Goal: Information Seeking & Learning: Learn about a topic

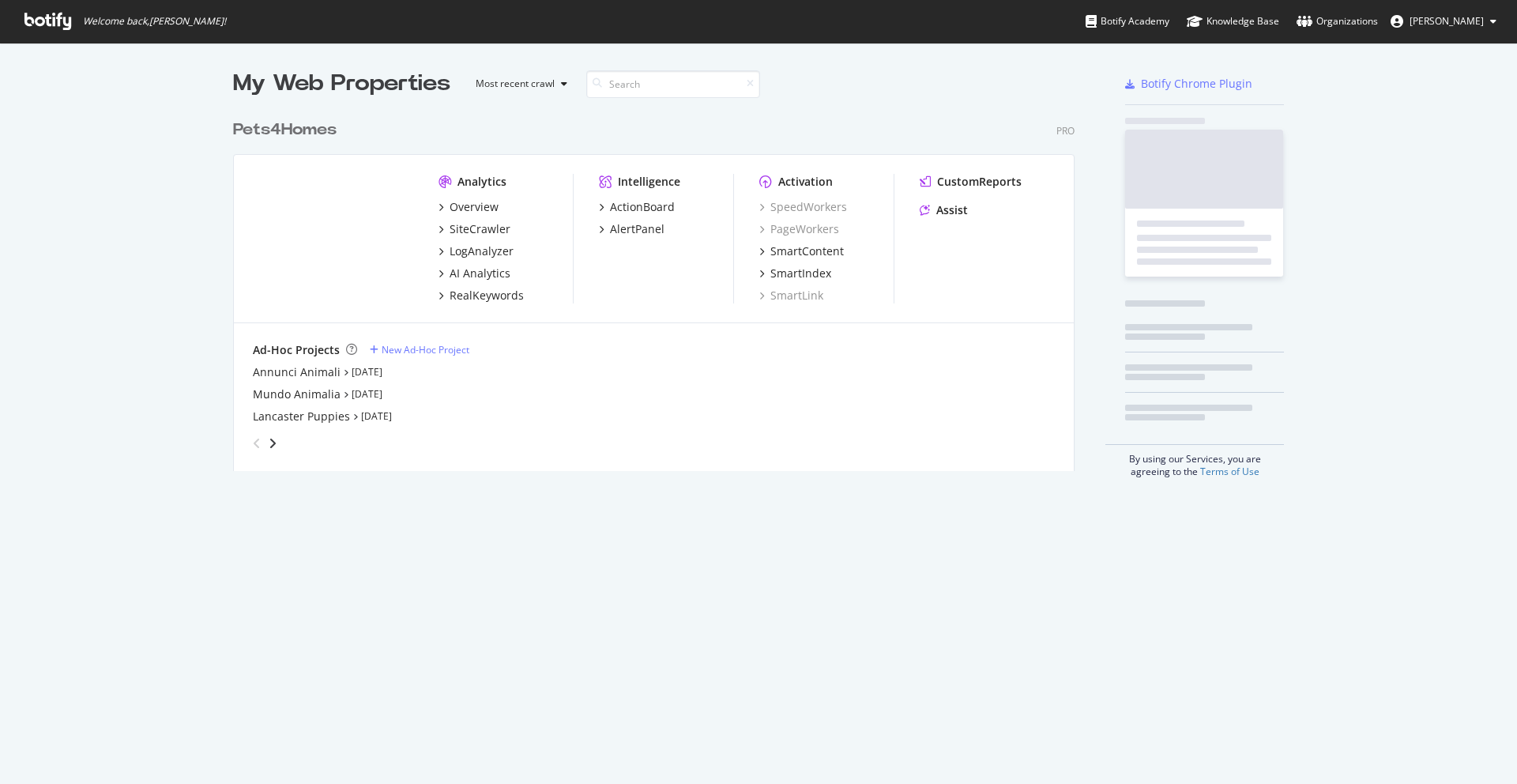
scroll to position [772, 1493]
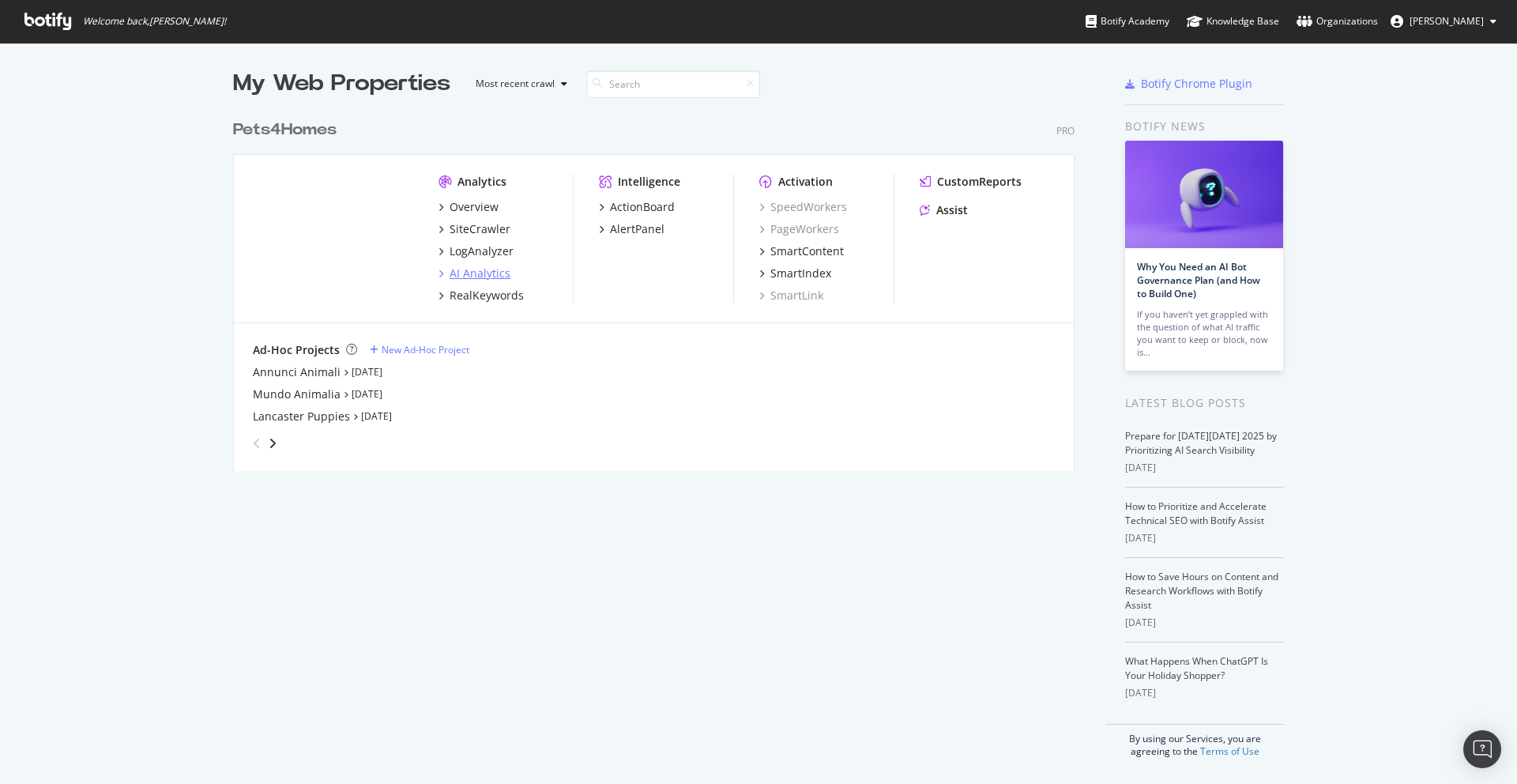
click at [483, 274] on div "AI Analytics" at bounding box center [479, 274] width 61 height 16
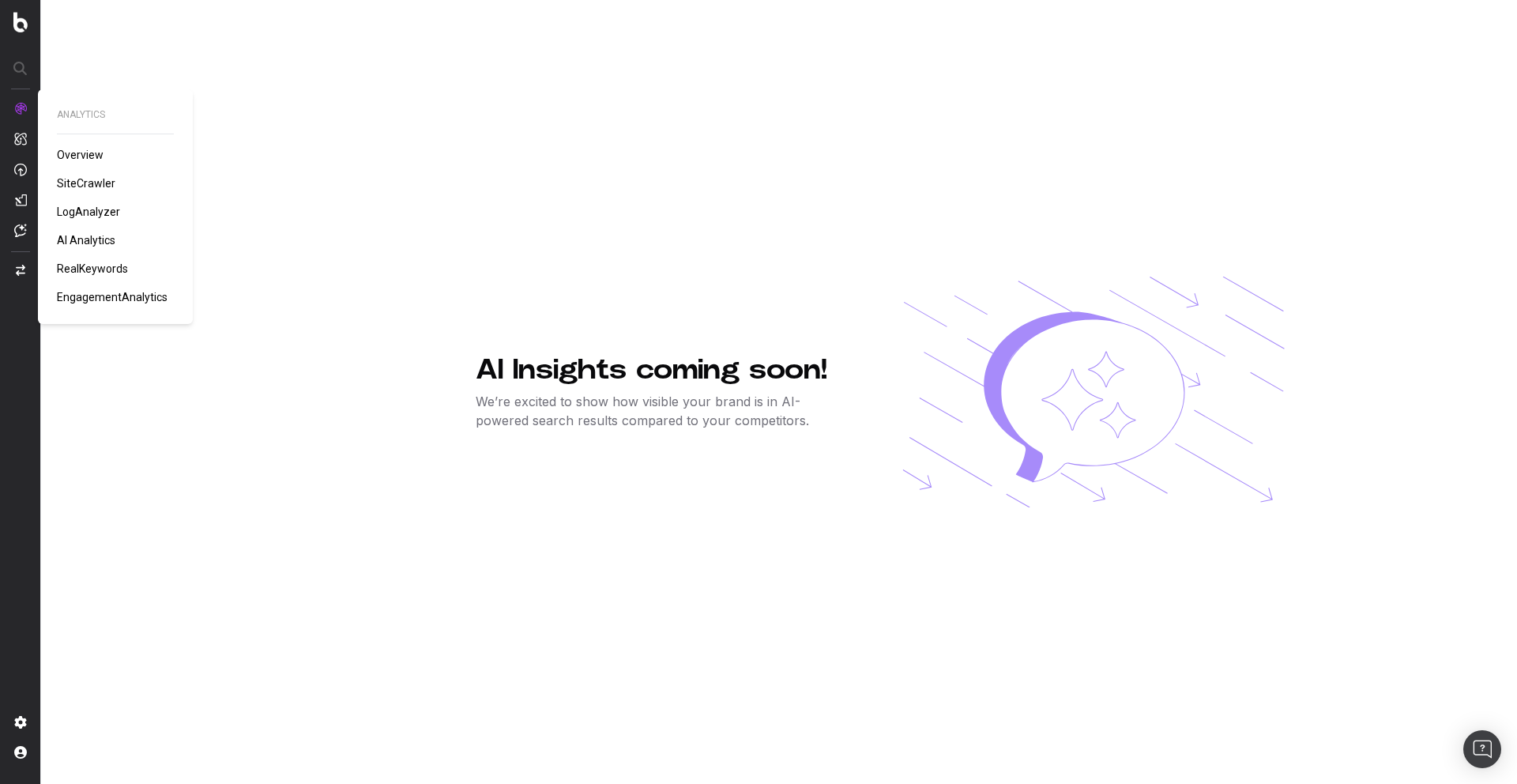
click at [102, 211] on span "LogAnalyzer" at bounding box center [88, 212] width 64 height 12
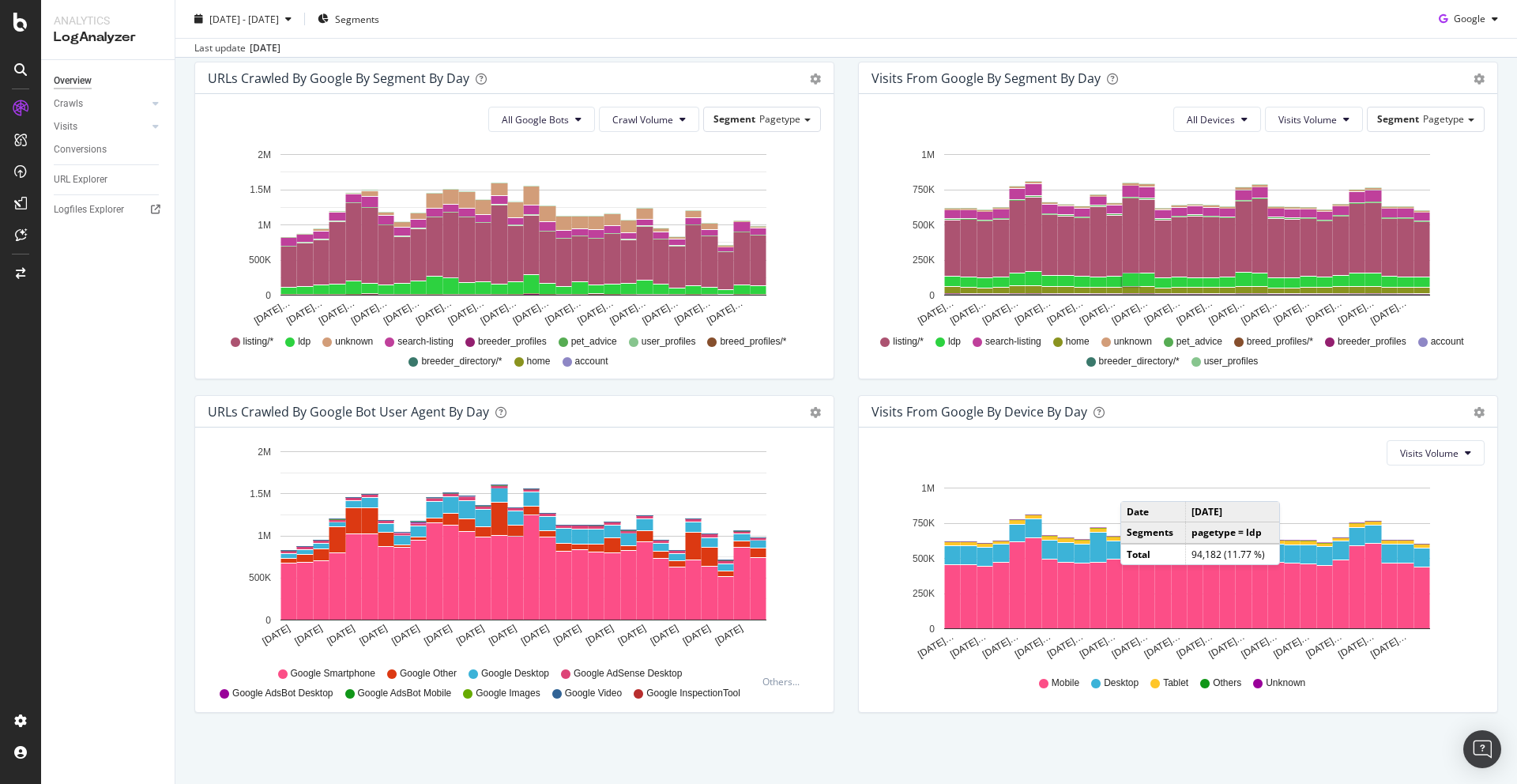
scroll to position [533, 0]
click at [1493, 292] on div "Visits from Google By Segment By Day Timeline (by Value) Table All Devices Visi…" at bounding box center [1178, 229] width 664 height 334
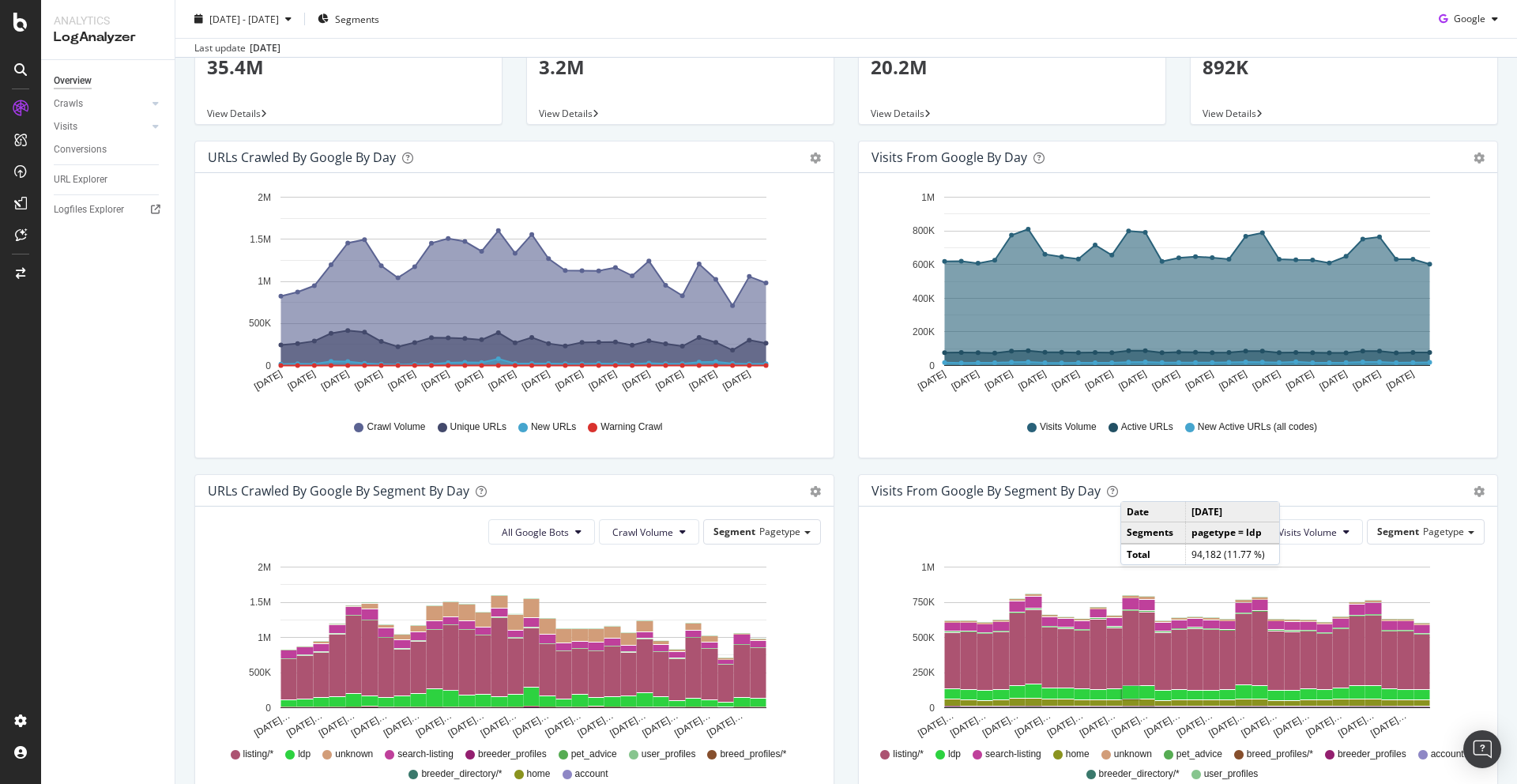
scroll to position [0, 0]
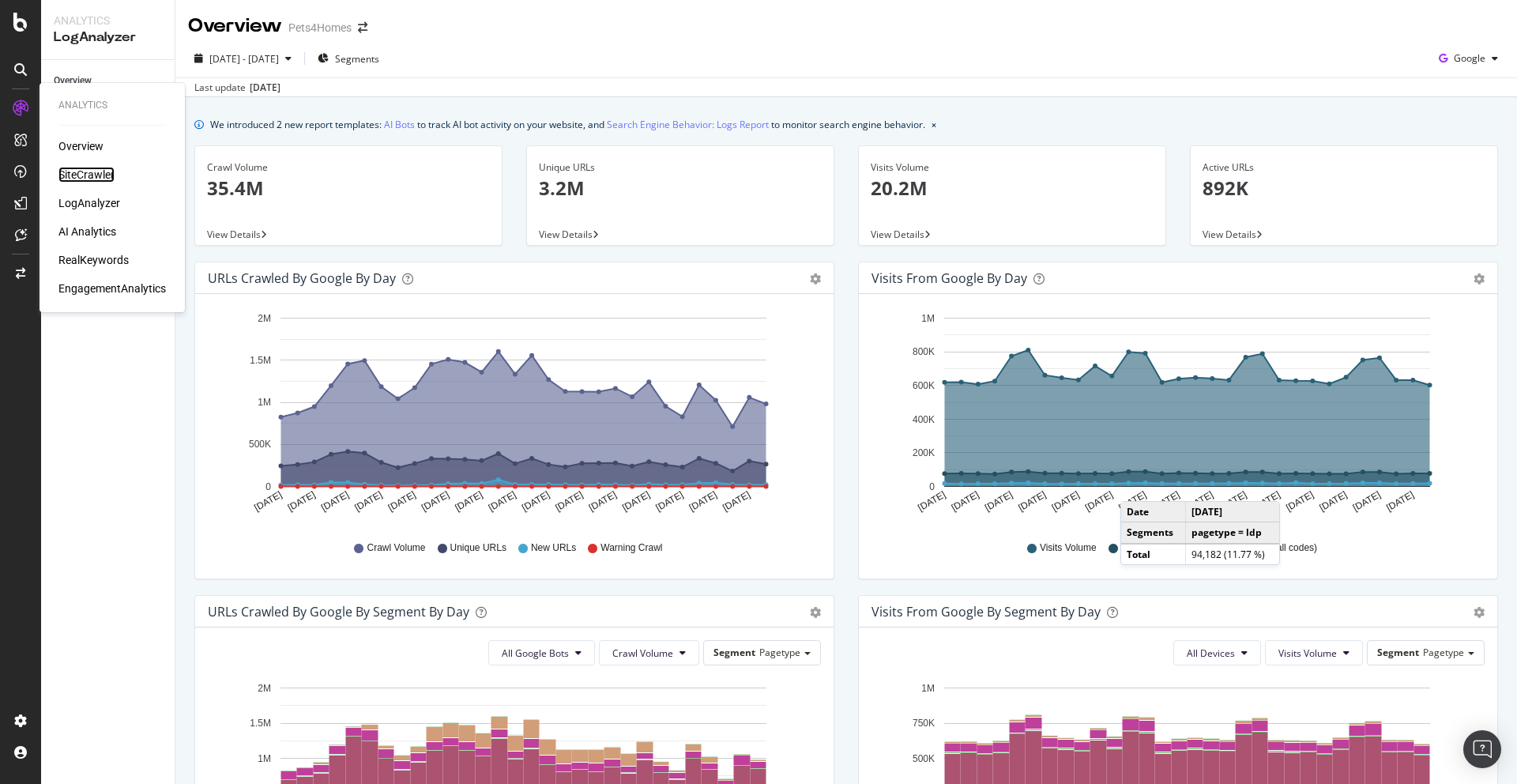
click at [91, 177] on div "SiteCrawler" at bounding box center [87, 175] width 57 height 16
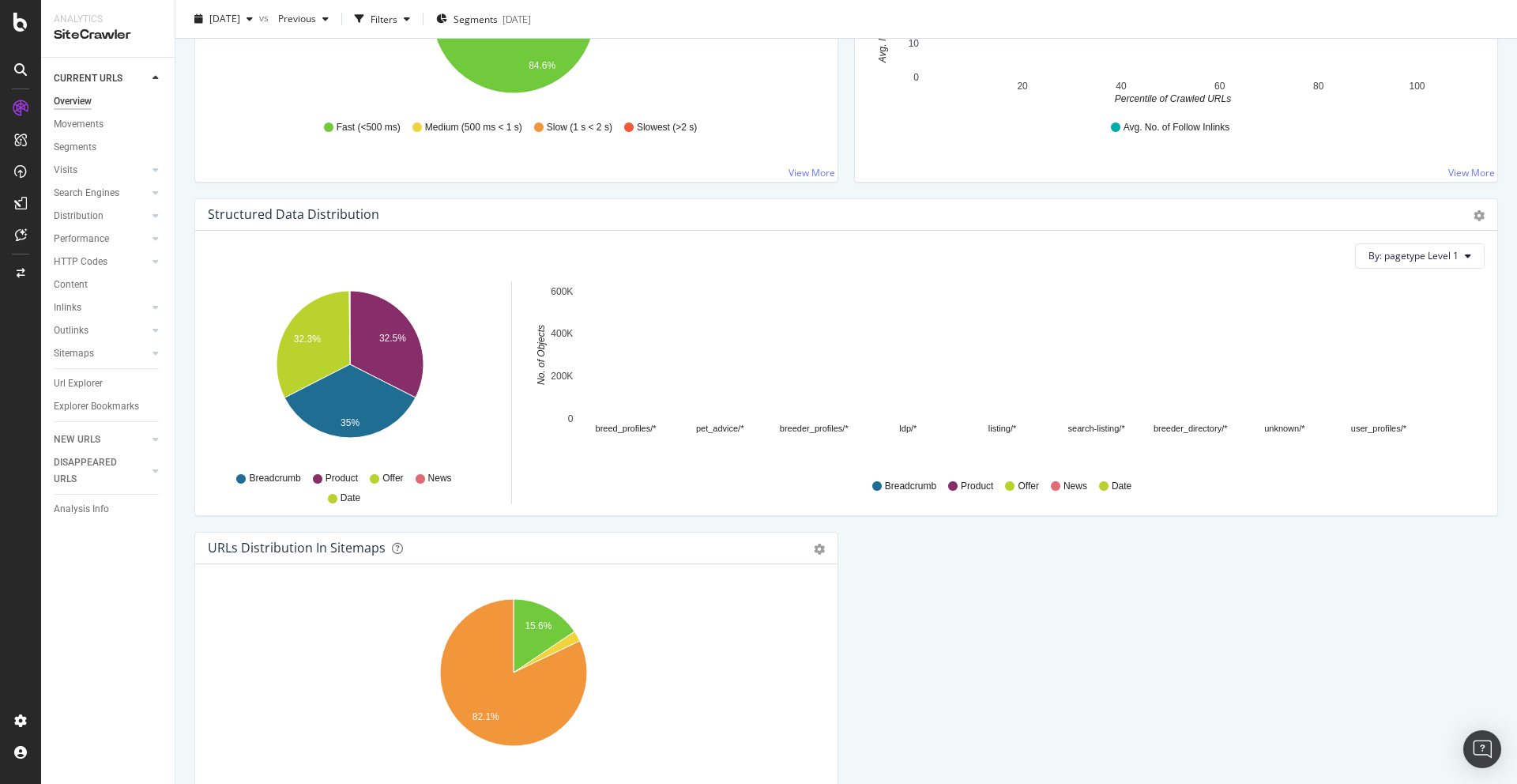
scroll to position [1508, 0]
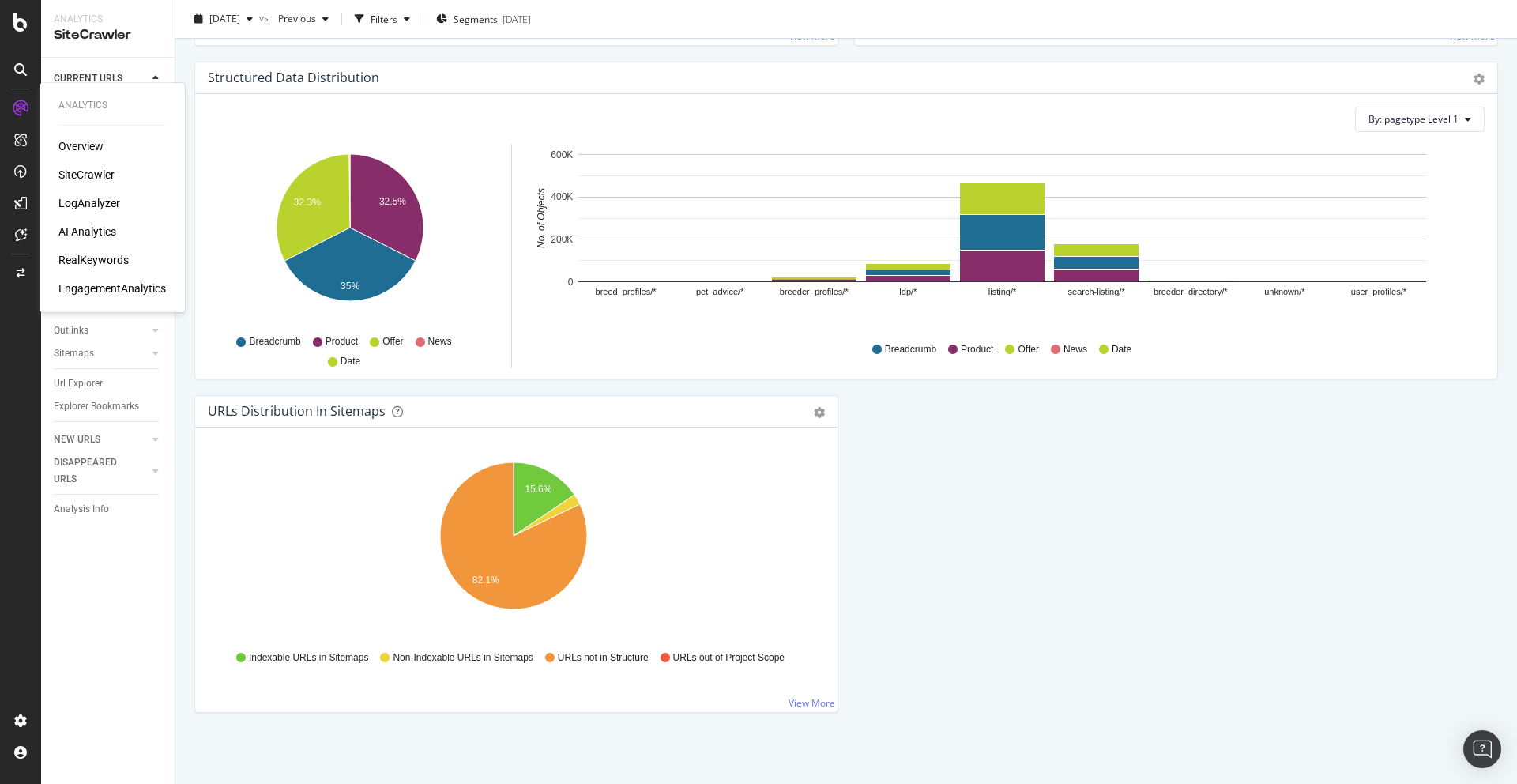
click at [94, 259] on div "RealKeywords" at bounding box center [94, 260] width 71 height 16
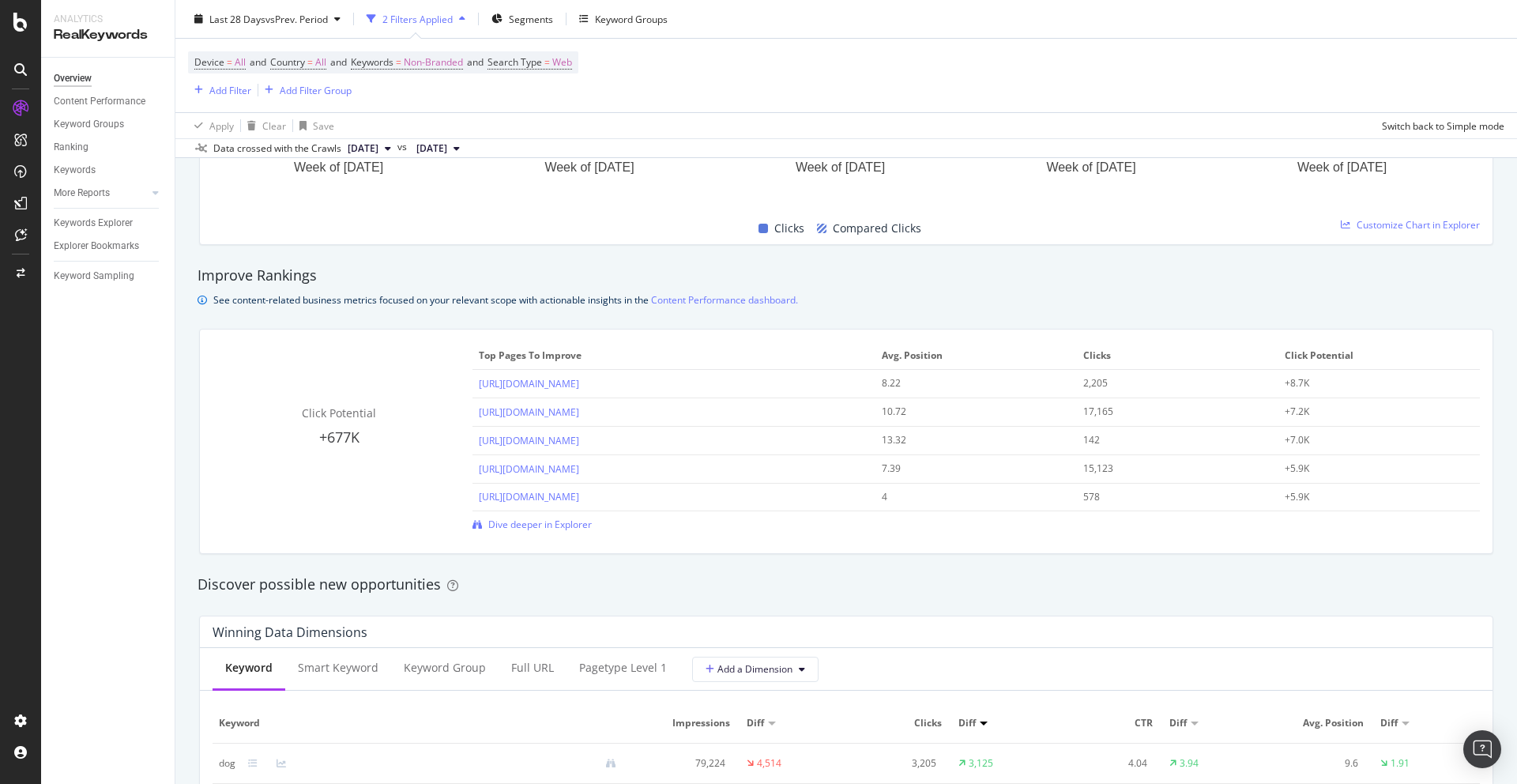
scroll to position [976, 0]
click at [1516, 307] on div "Overview Pets4Homes Last 28 Days vs Prev. Period 2 Filters Applied Segments Key…" at bounding box center [846, 392] width 1341 height 784
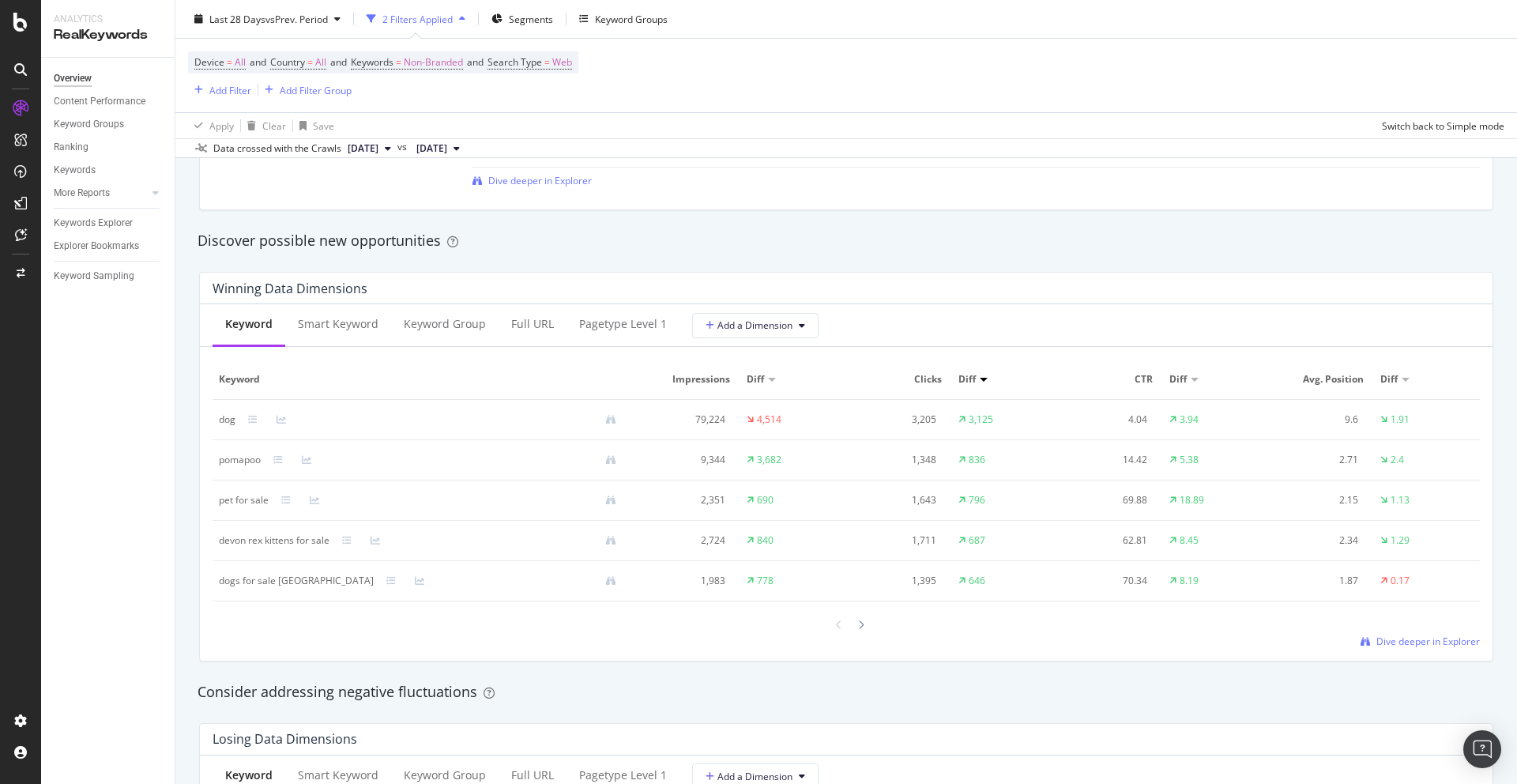
scroll to position [1478, 0]
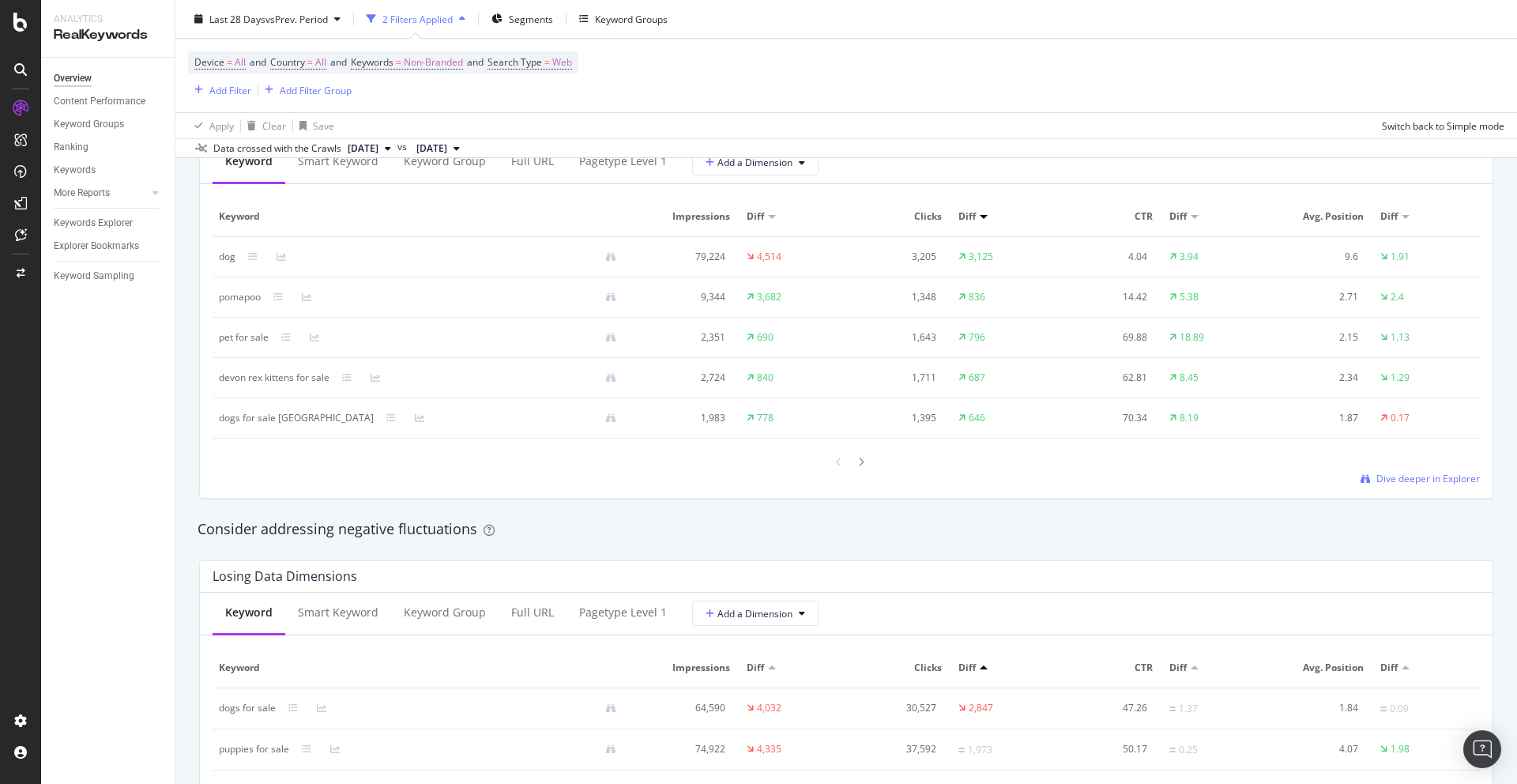
click at [283, 417] on div "dogs for sale bradford" at bounding box center [296, 418] width 155 height 14
click at [1198, 522] on div "Consider addressing negative fluctuations" at bounding box center [846, 529] width 1297 height 20
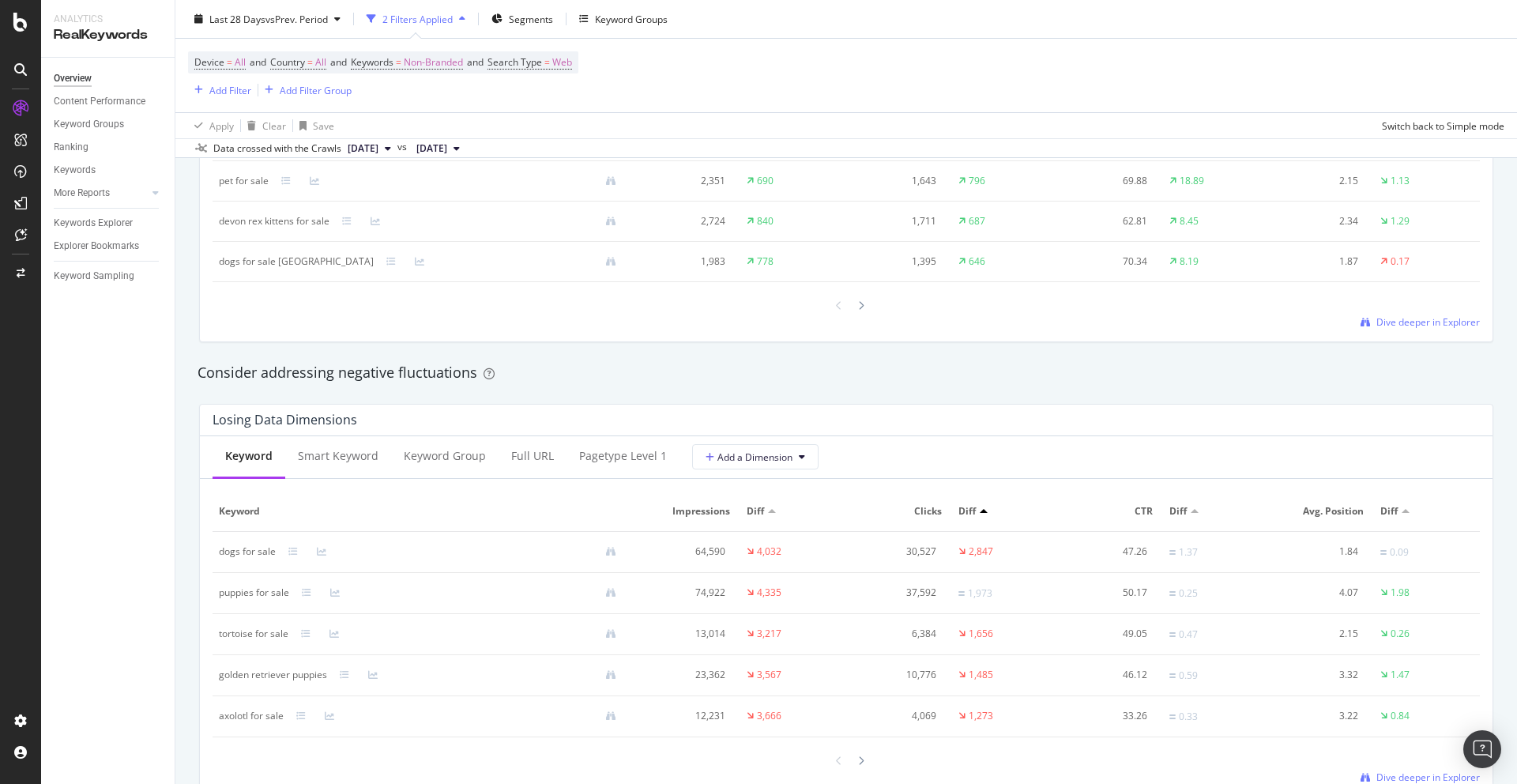
scroll to position [1715, 0]
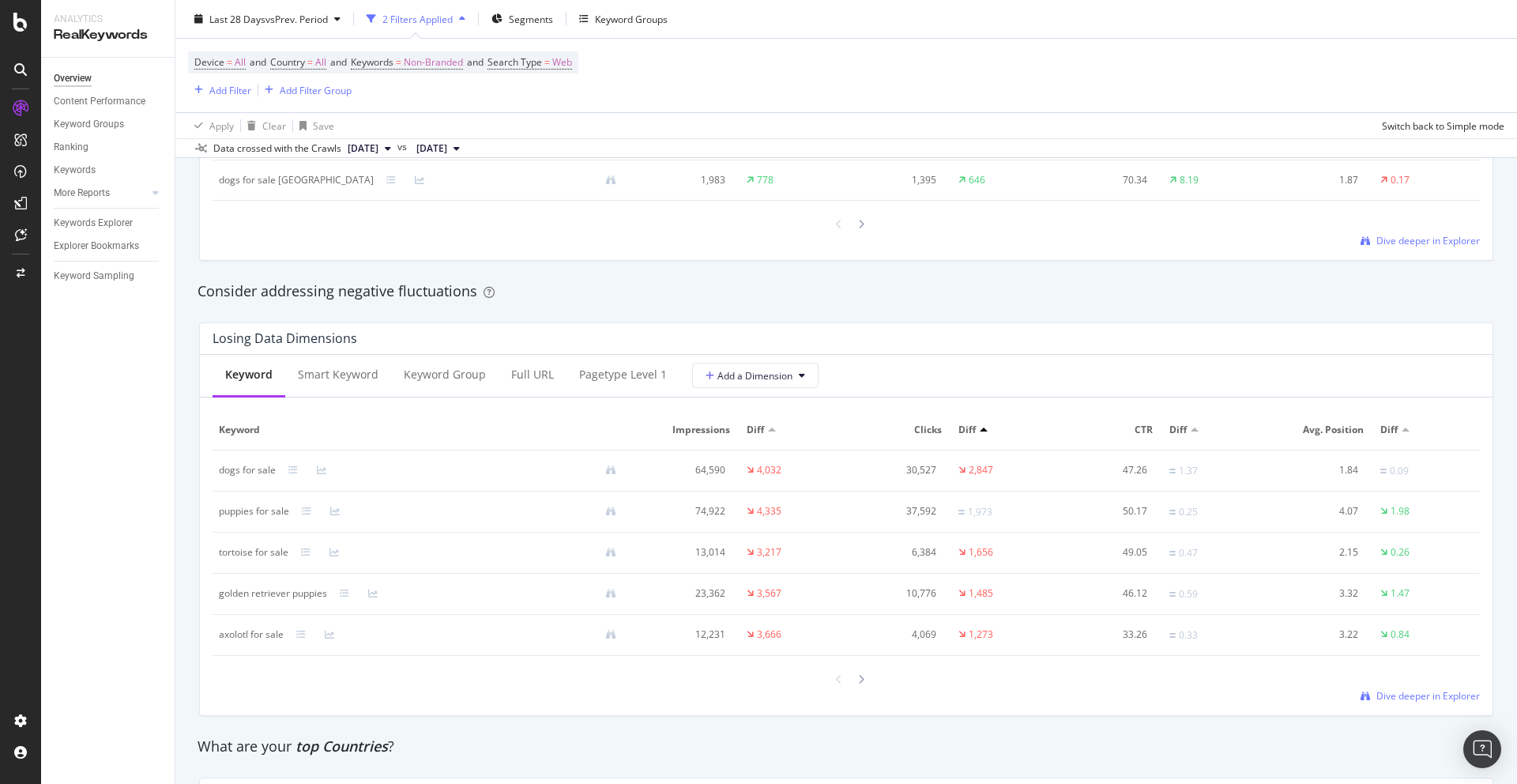
click at [252, 516] on div "puppies for sale" at bounding box center [254, 511] width 71 height 14
click at [267, 546] on div "tortoise for sale" at bounding box center [253, 552] width 70 height 14
click at [284, 591] on div "golden retriever puppies" at bounding box center [273, 593] width 109 height 14
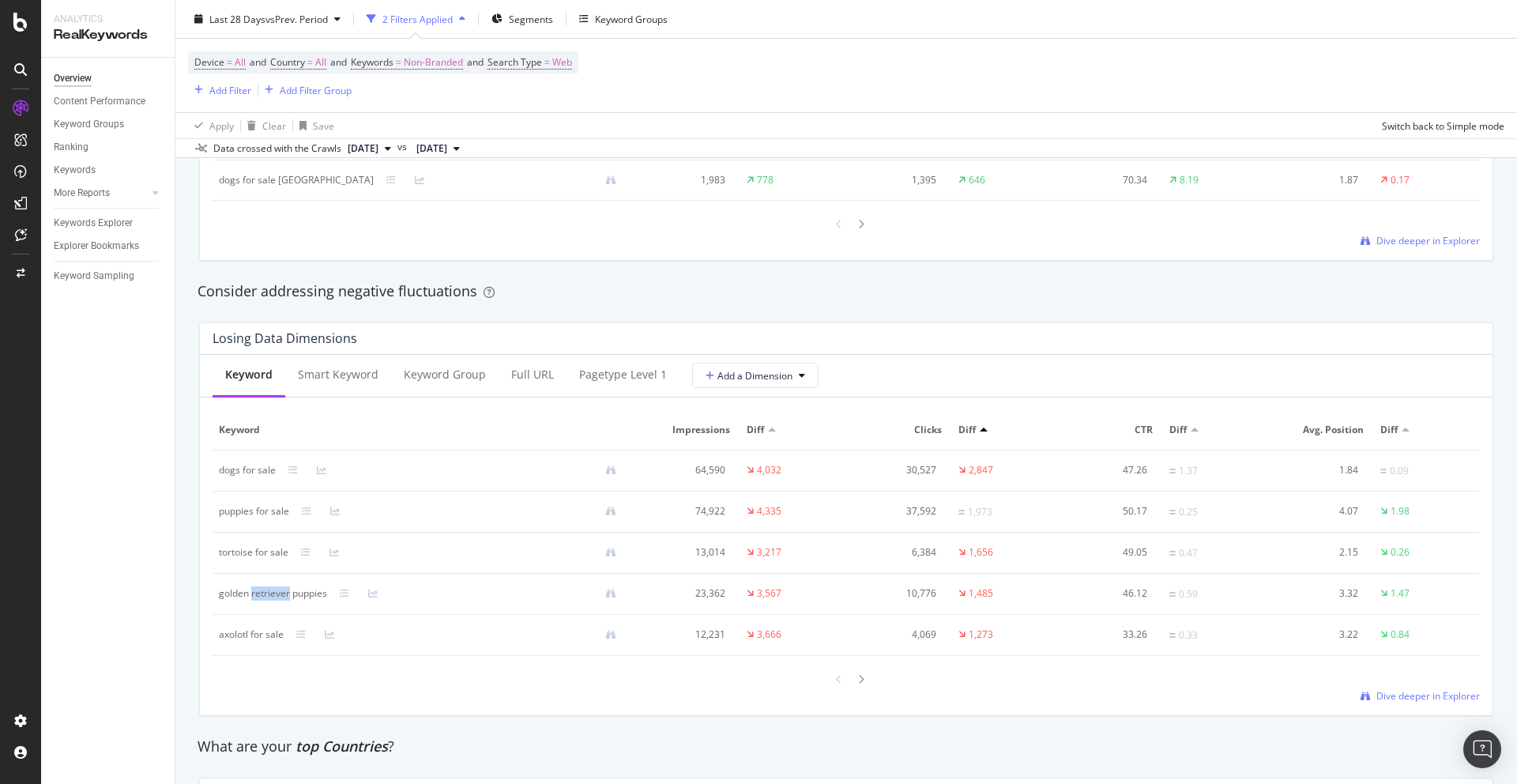
click at [284, 591] on div "golden retriever puppies" at bounding box center [273, 593] width 109 height 14
copy div "golden retriever puppies"
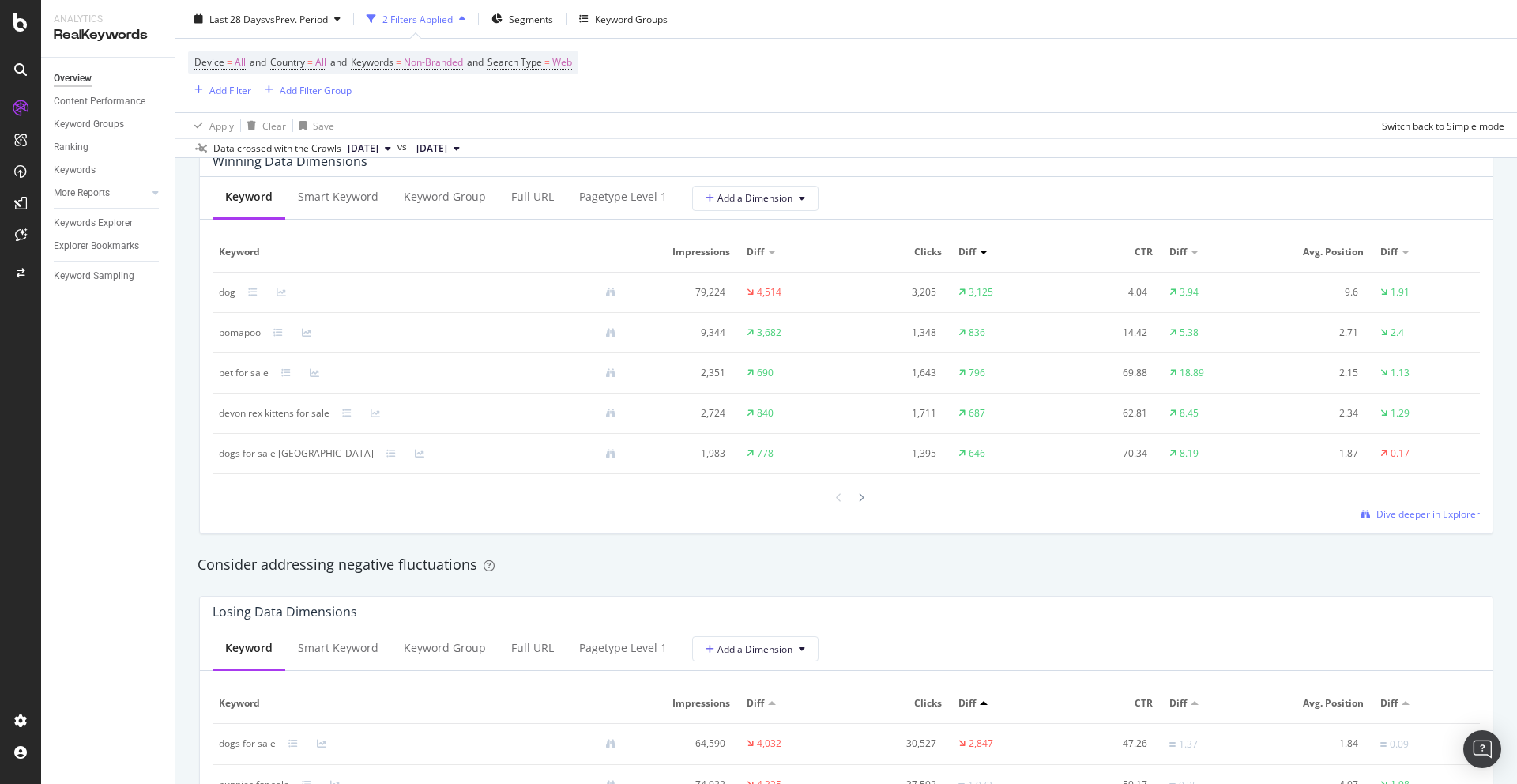
scroll to position [1361, 0]
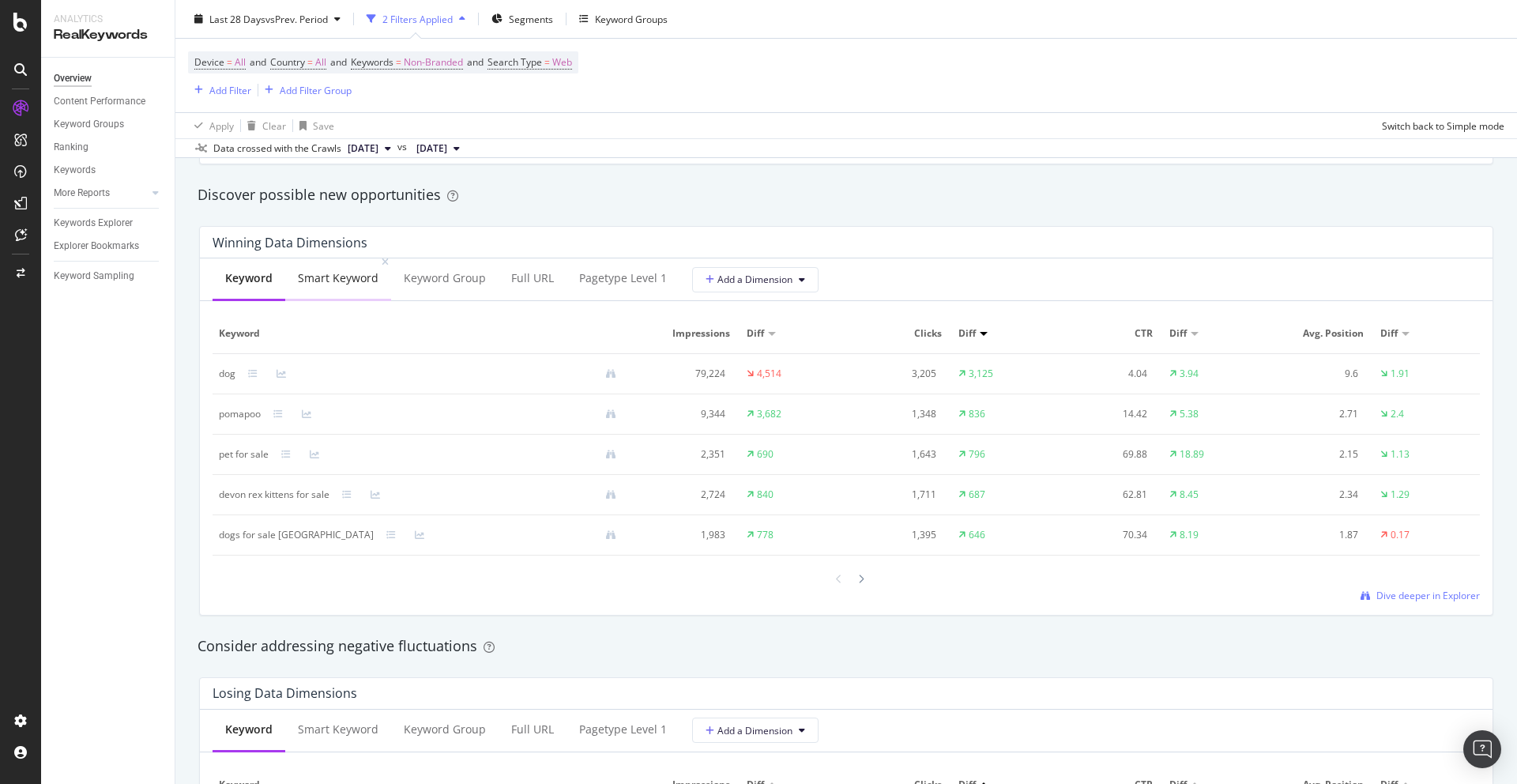
click at [358, 289] on div "Smart Keyword" at bounding box center [338, 279] width 106 height 43
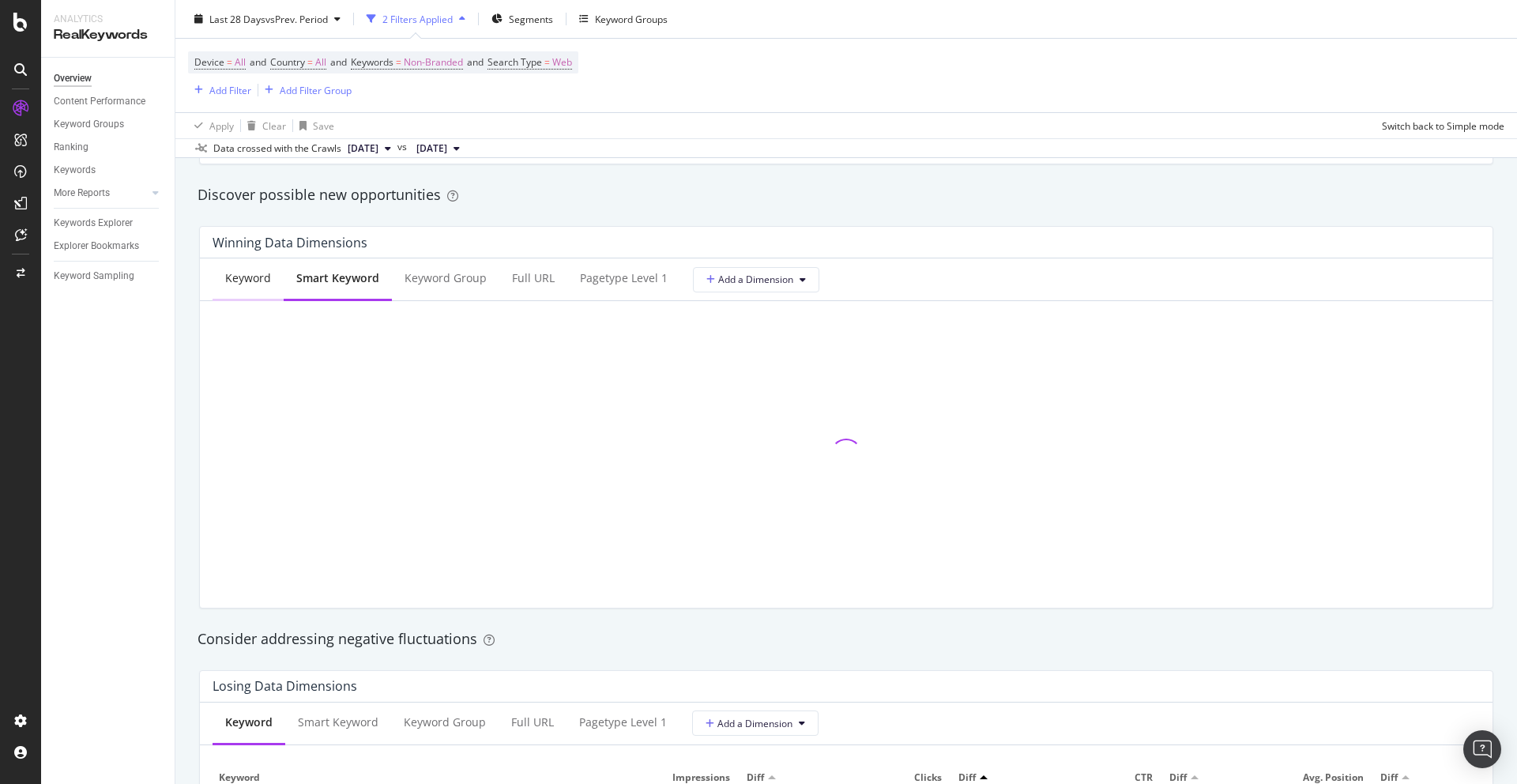
click at [251, 285] on div "Keyword" at bounding box center [248, 278] width 46 height 16
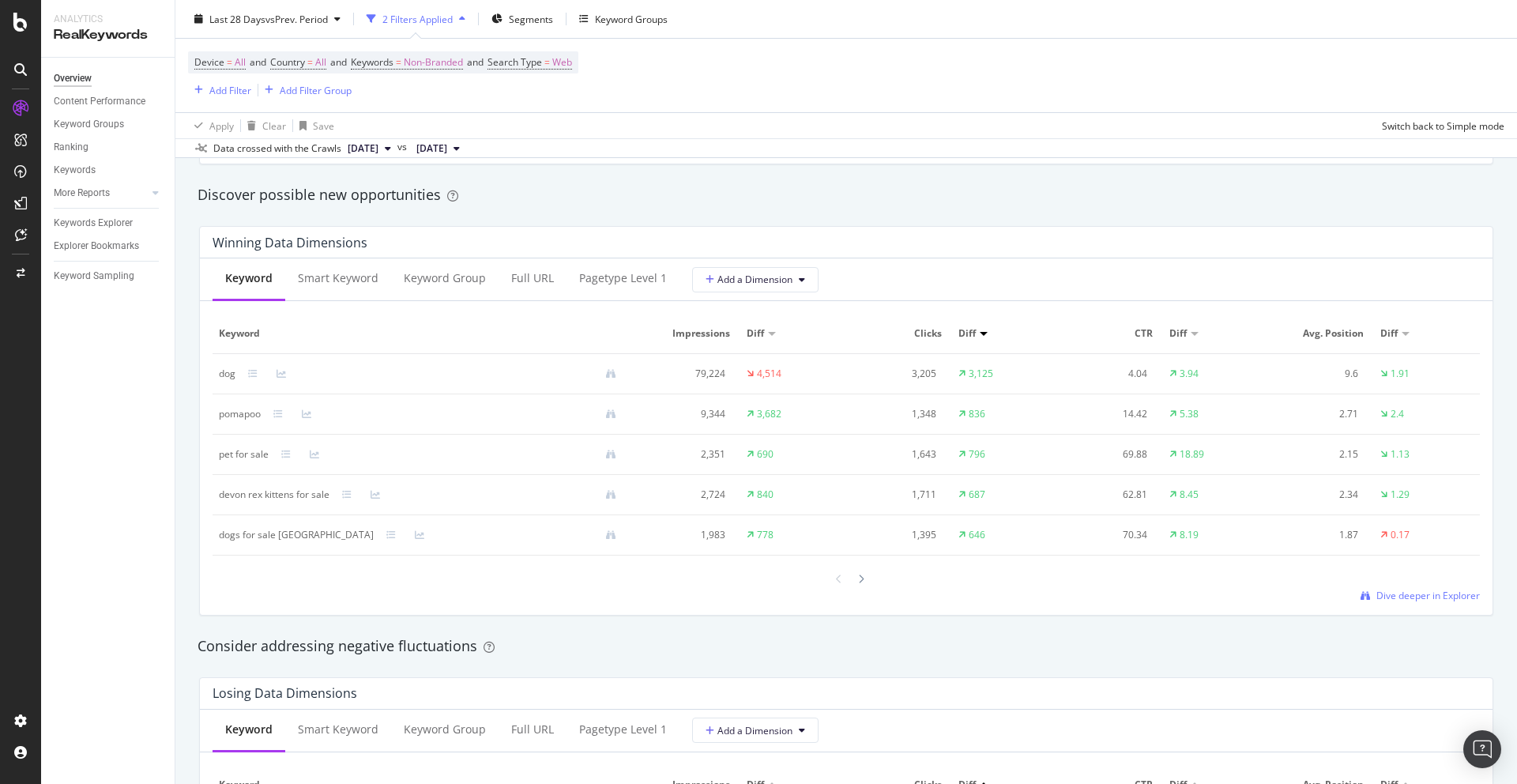
scroll to position [1042, 0]
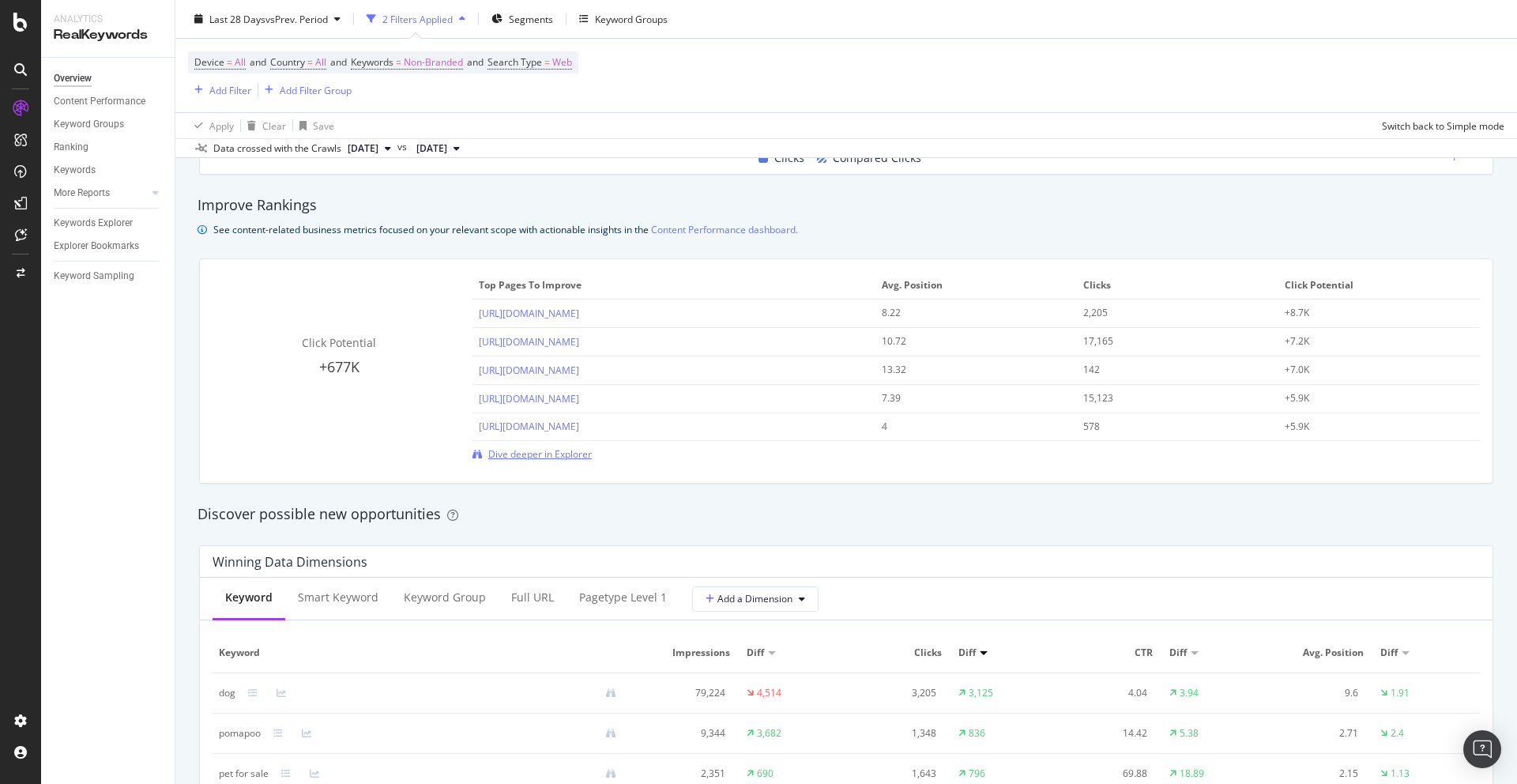
click at [537, 455] on span "Dive deeper in Explorer" at bounding box center [540, 453] width 103 height 13
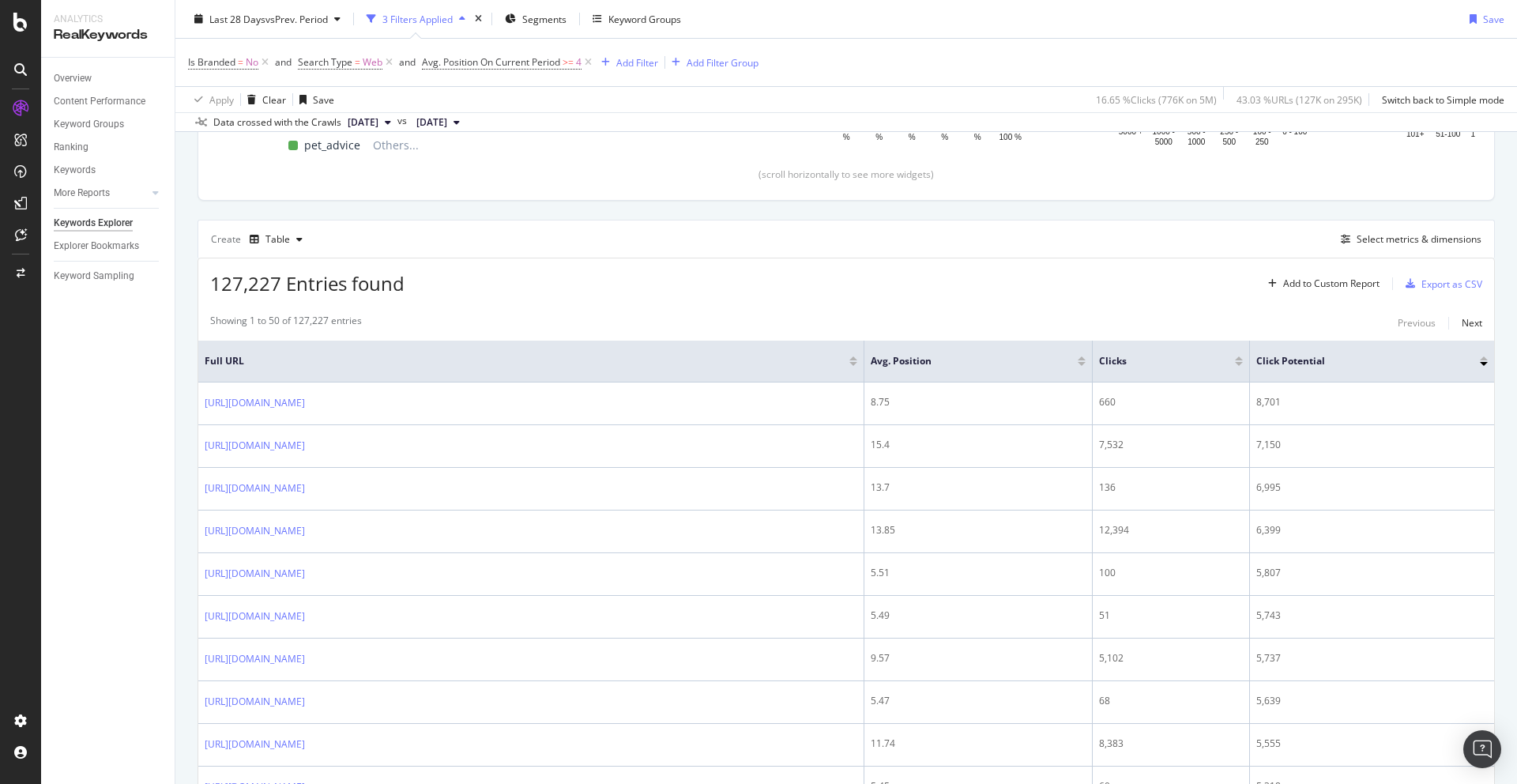
scroll to position [370, 0]
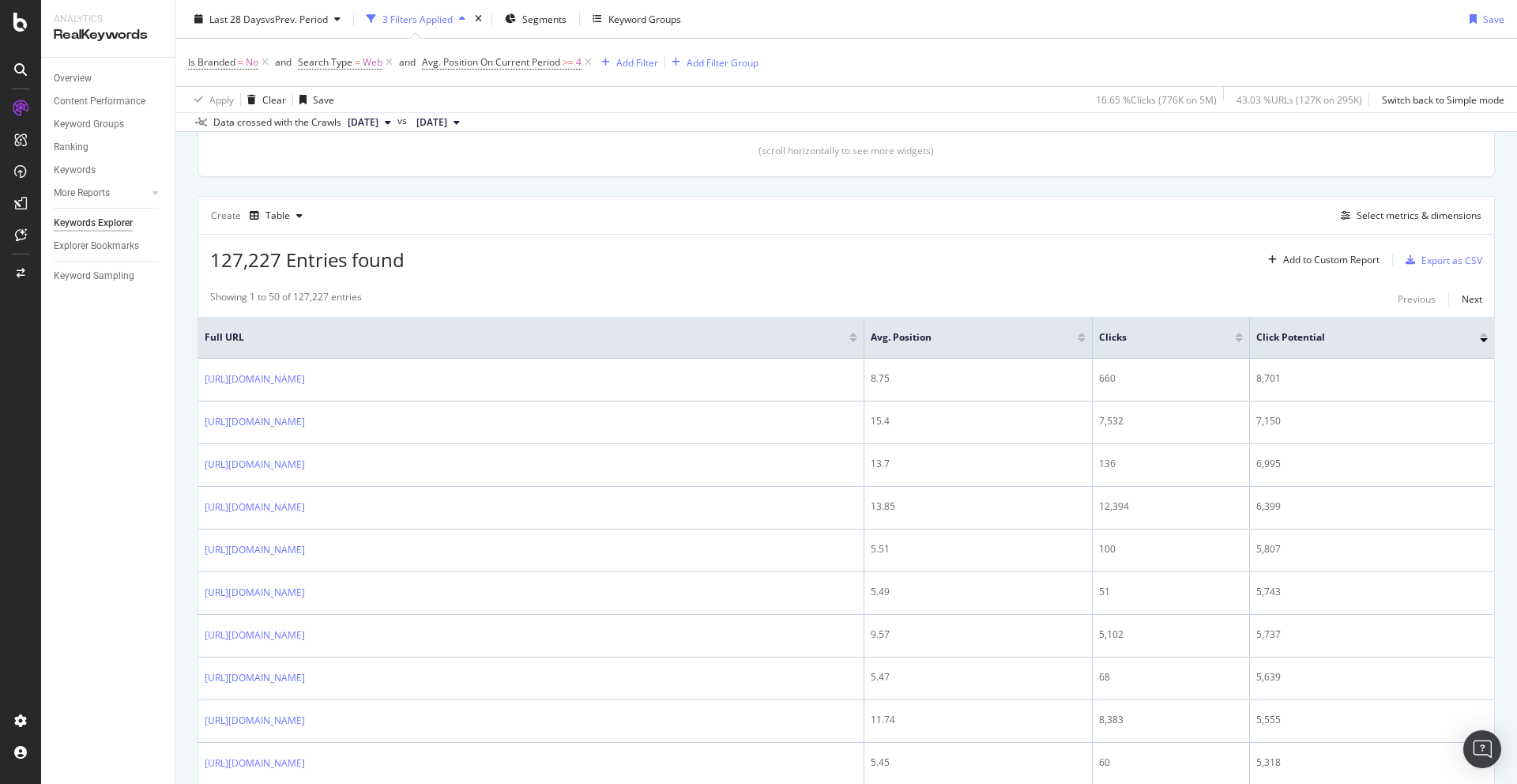
drag, startPoint x: 1516, startPoint y: 167, endPoint x: 1514, endPoint y: 236, distance: 69.0
click at [1514, 236] on div "Keywords Explorer Pets4Homes Last 28 Days vs Prev. Period 3 Filters Applied Seg…" at bounding box center [846, 392] width 1341 height 784
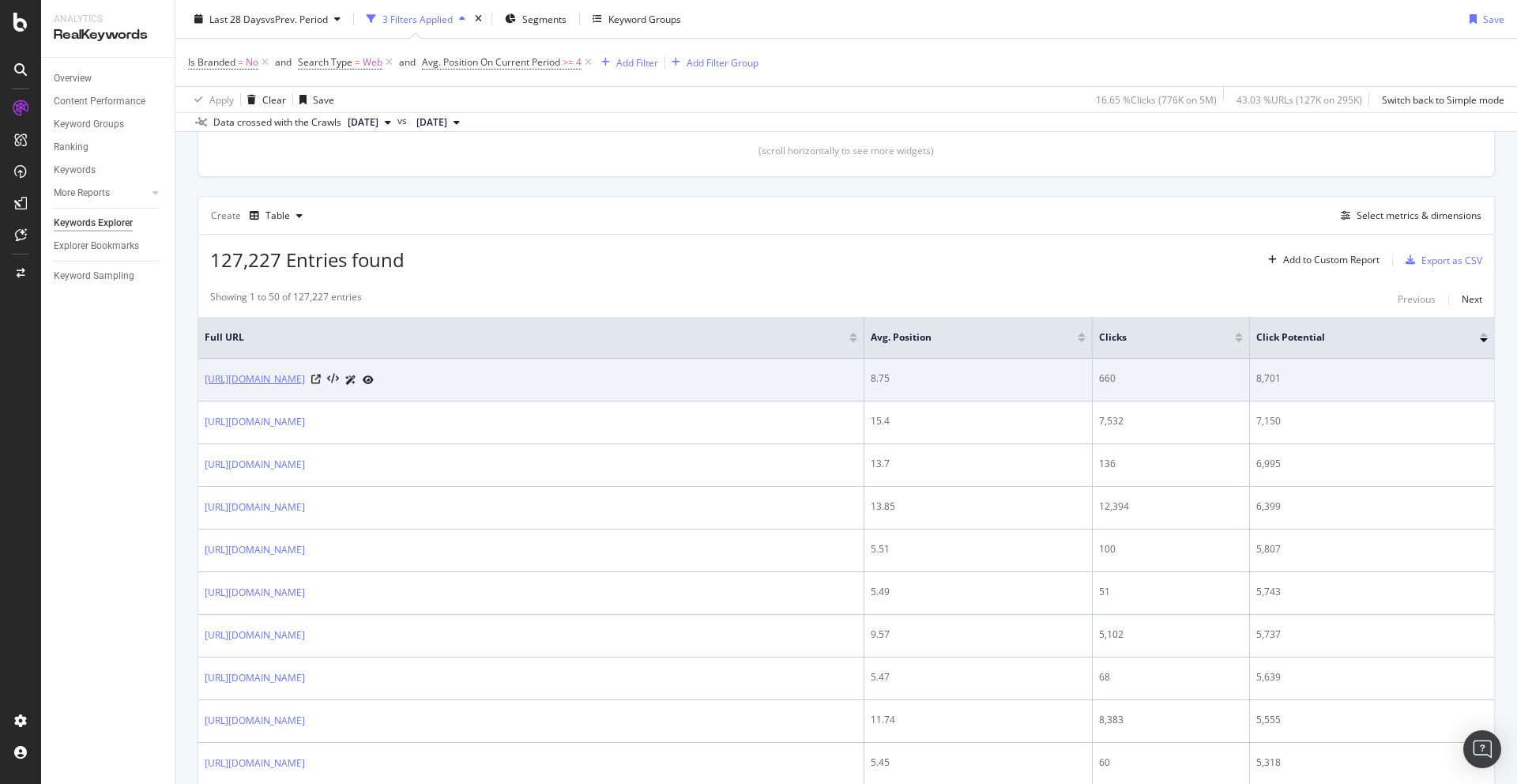
click at [305, 376] on link "https://www.pets4homes.co.uk/sale/puppies/shar-pei/" at bounding box center [255, 380] width 101 height 16
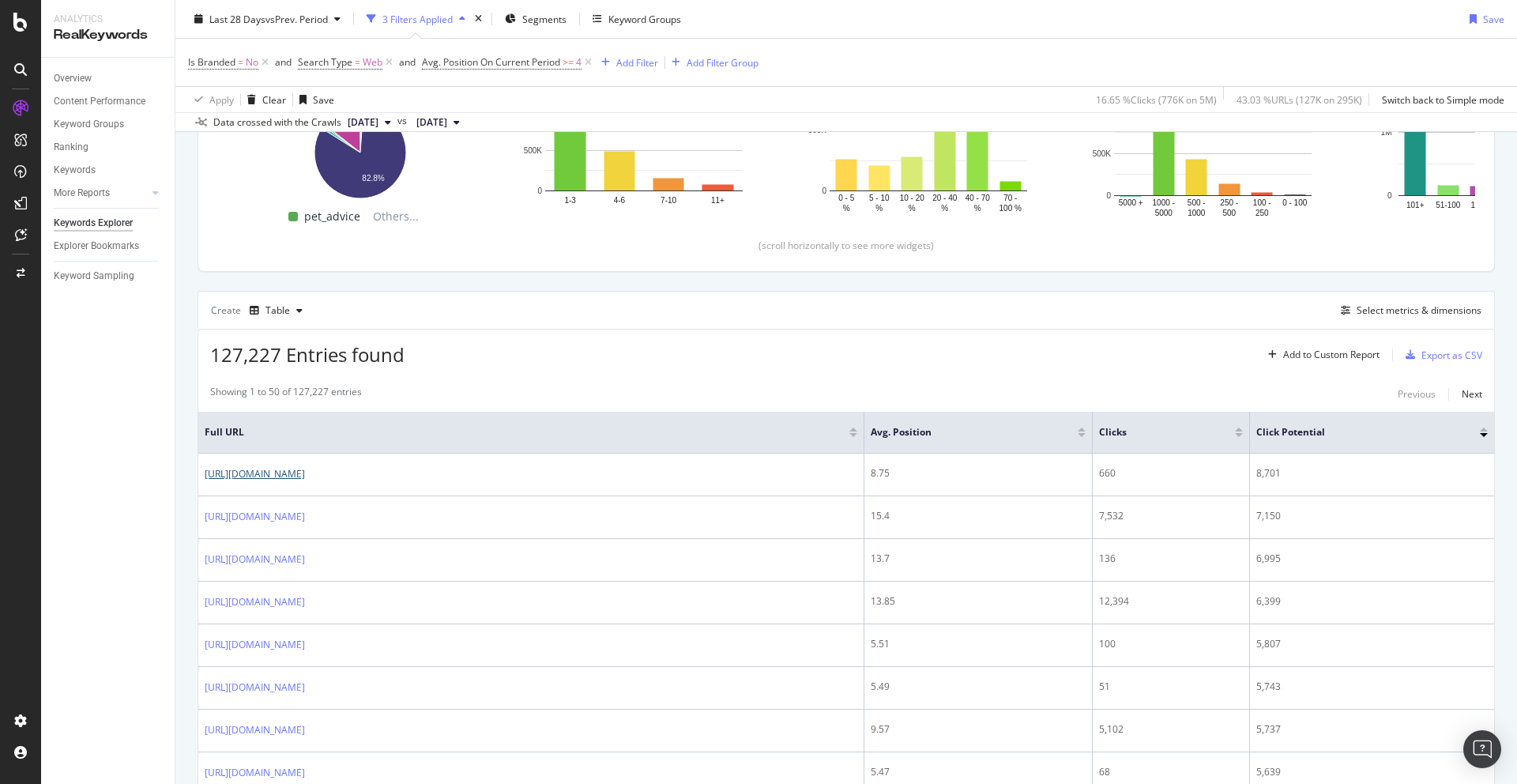
scroll to position [296, 0]
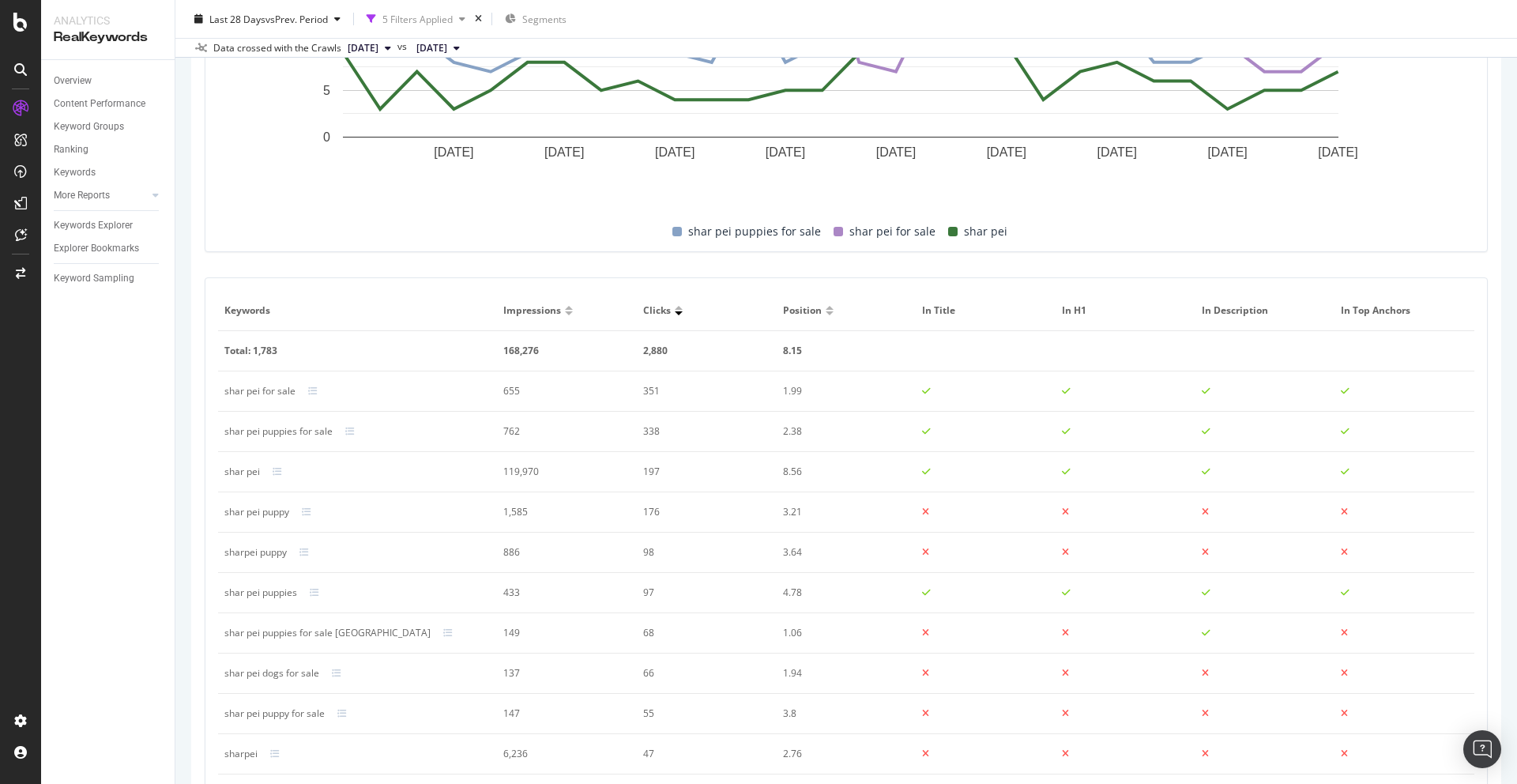
scroll to position [721, 0]
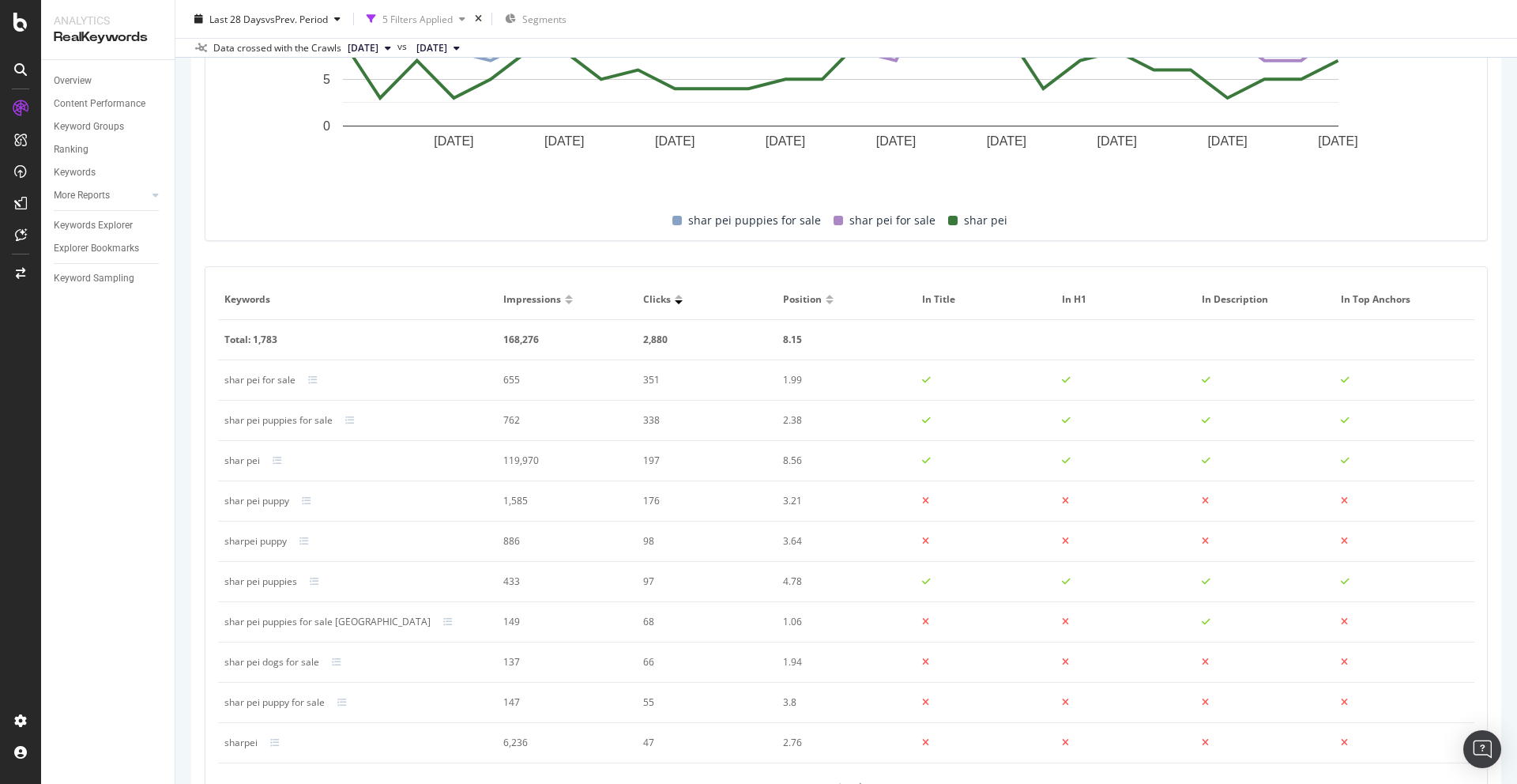
click at [305, 622] on div "shar pei puppies for sale uk" at bounding box center [328, 622] width 207 height 14
click at [310, 622] on div "shar pei puppies for sale uk" at bounding box center [328, 622] width 207 height 14
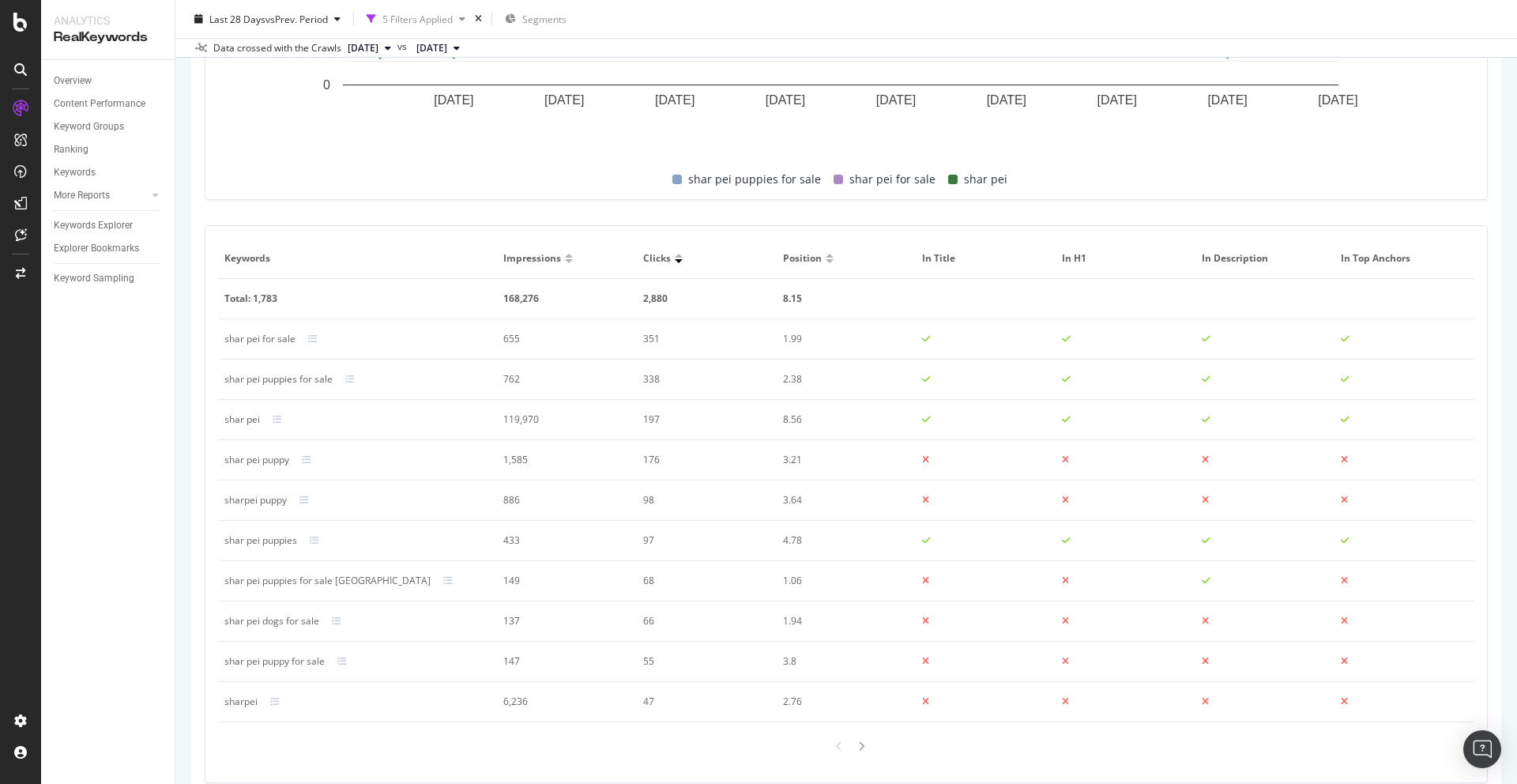
scroll to position [790, 0]
